Goal: Find specific page/section: Find specific page/section

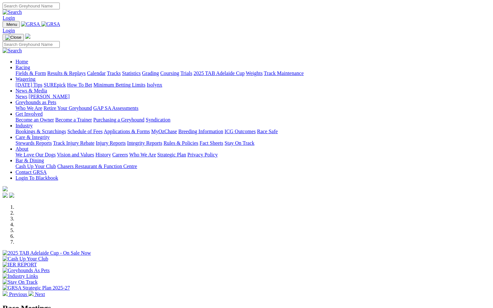
click at [30, 65] on link "Racing" at bounding box center [23, 67] width 15 height 5
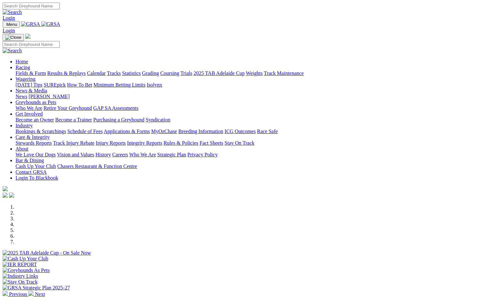
click at [28, 70] on link "Fields & Form" at bounding box center [31, 72] width 30 height 5
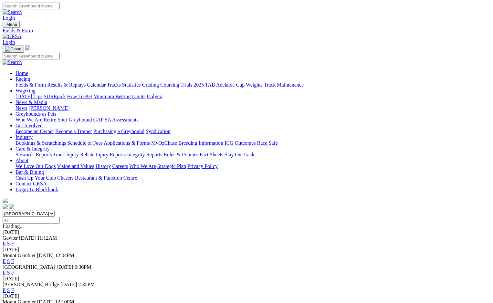
click at [6, 241] on link "E" at bounding box center [4, 243] width 3 height 5
